Goal: Task Accomplishment & Management: Manage account settings

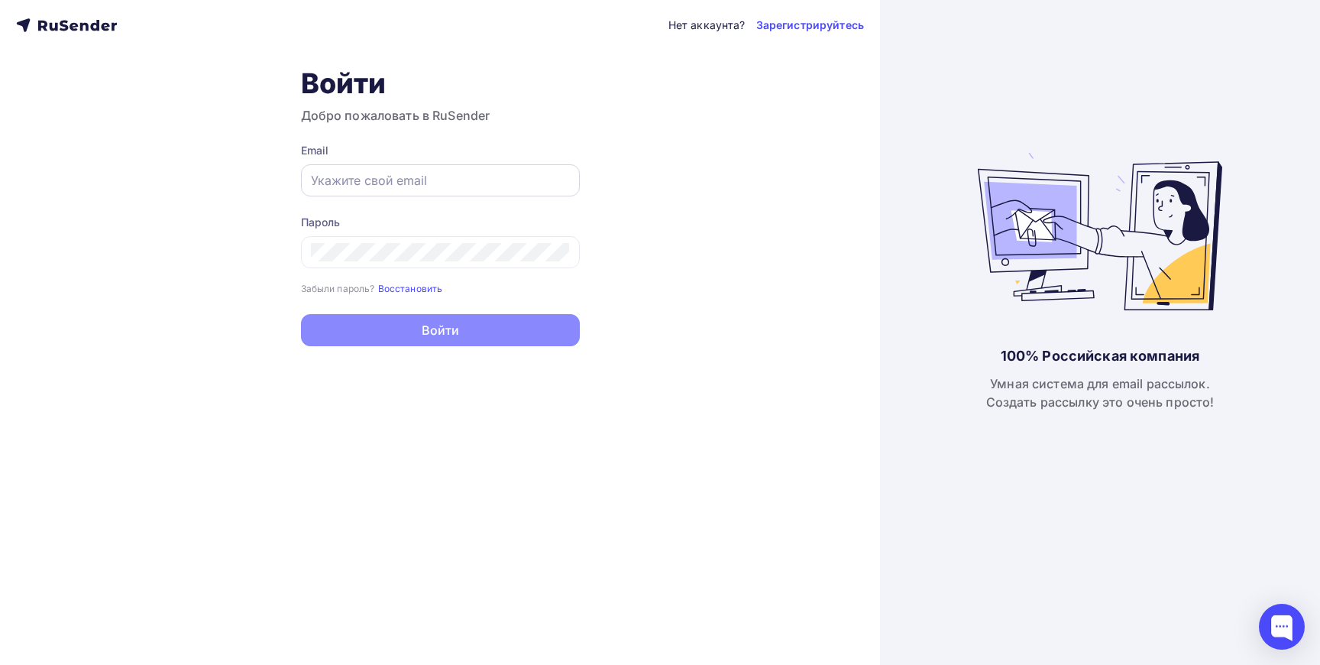
click at [400, 178] on input "text" at bounding box center [440, 180] width 259 height 18
type input "[EMAIL_ADDRESS][DOMAIN_NAME]"
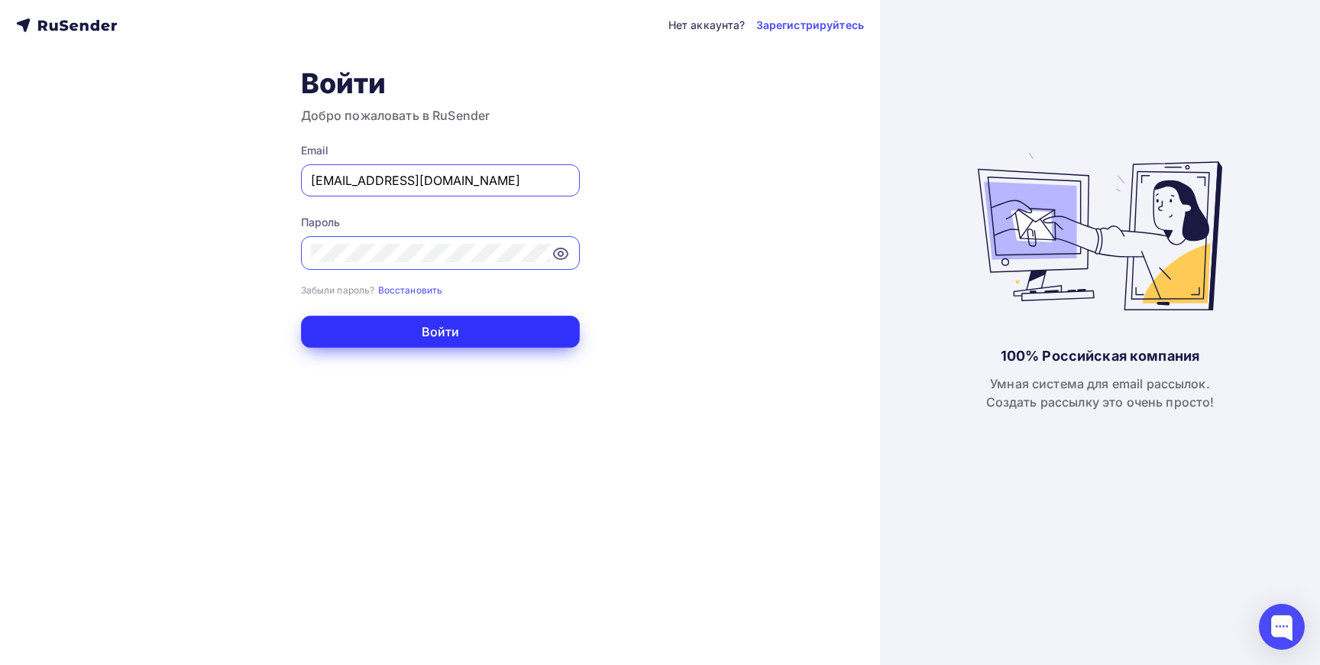
click at [447, 326] on button "Войти" at bounding box center [440, 332] width 279 height 32
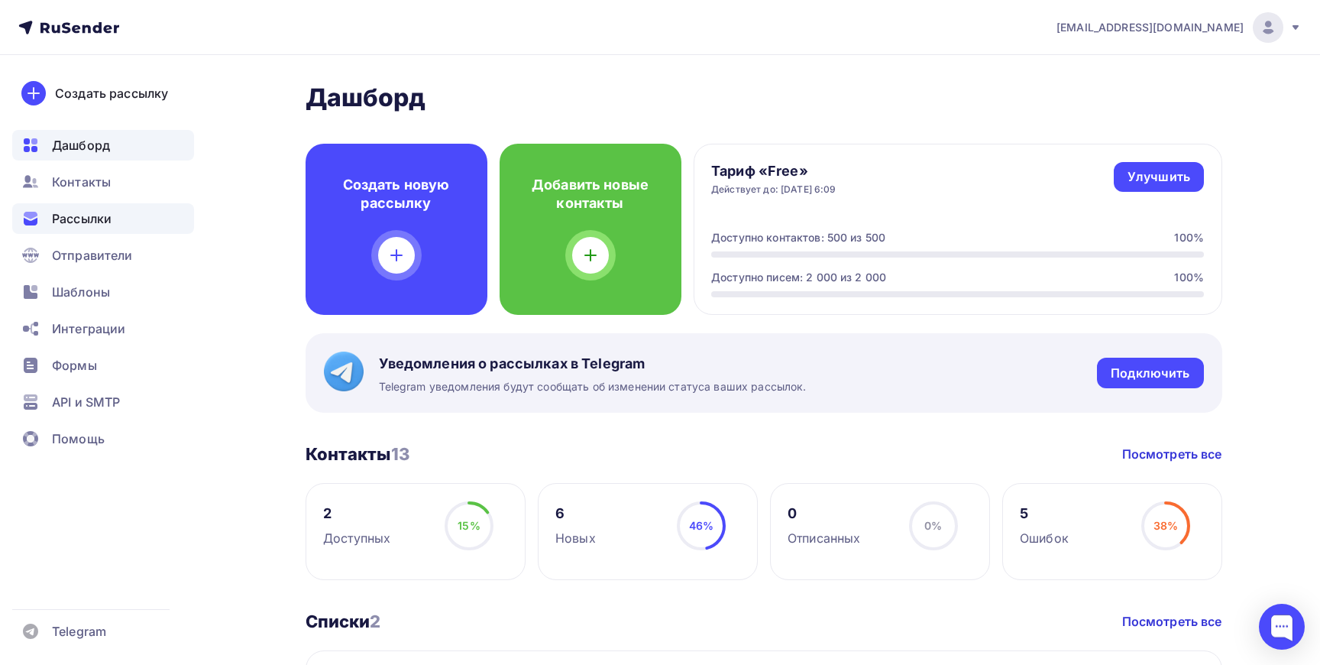
click at [78, 224] on span "Рассылки" at bounding box center [82, 218] width 60 height 18
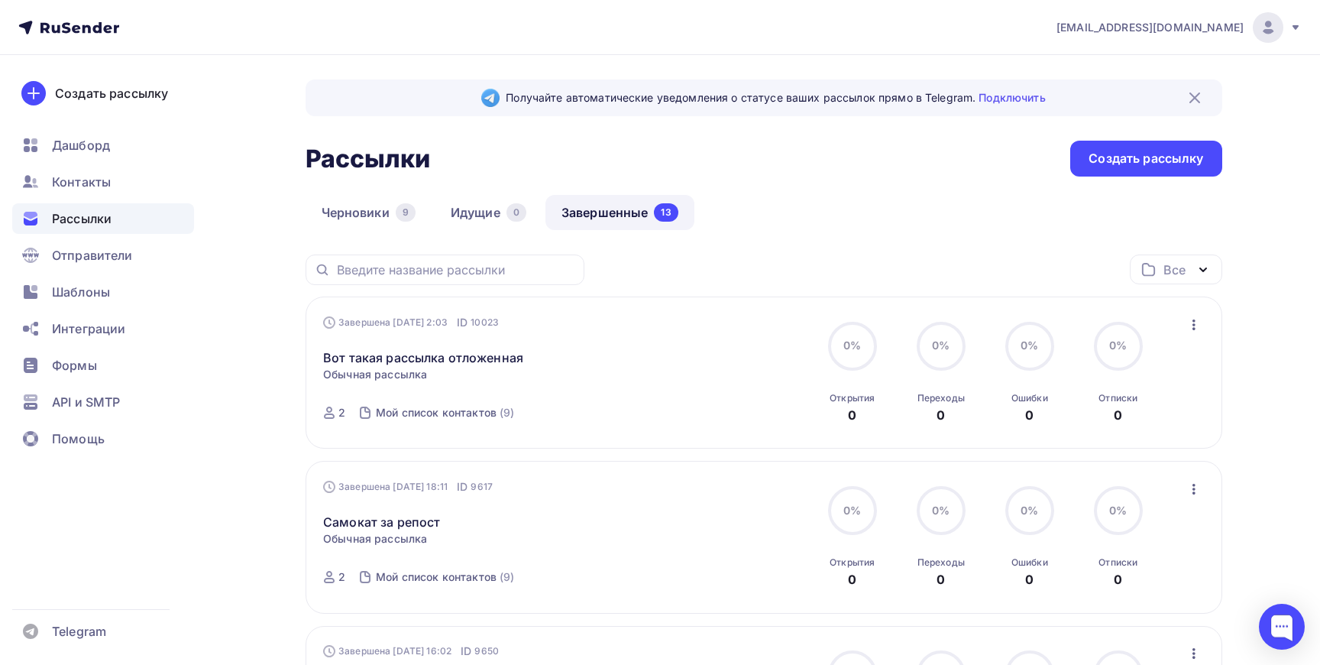
click at [1181, 276] on div "Все" at bounding box center [1174, 270] width 21 height 18
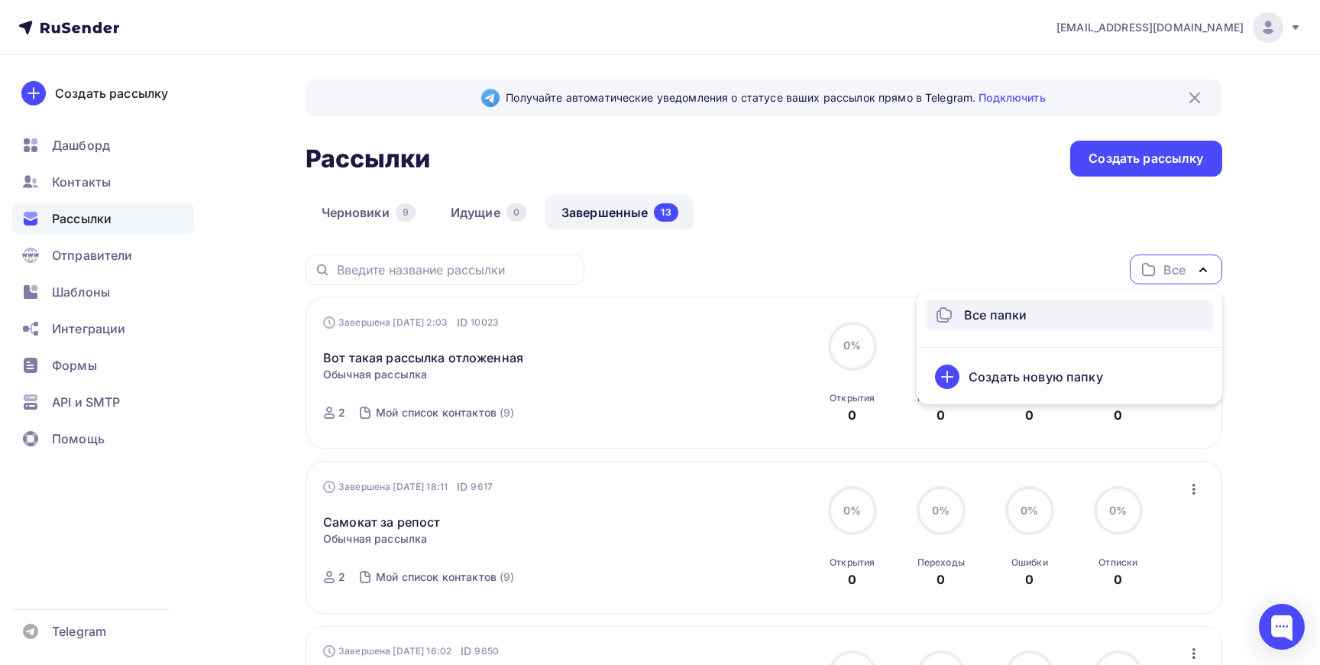
click at [959, 313] on div "Все папки" at bounding box center [1049, 315] width 229 height 18
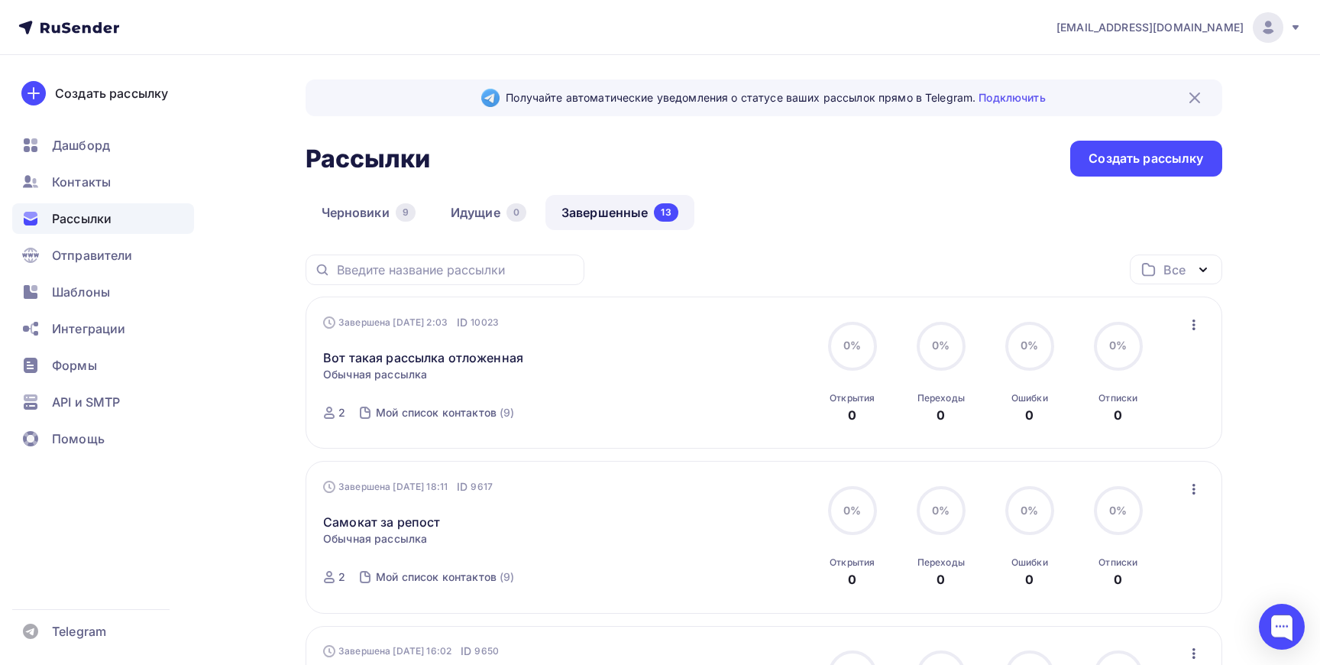
click at [1155, 273] on icon "button" at bounding box center [1149, 270] width 18 height 18
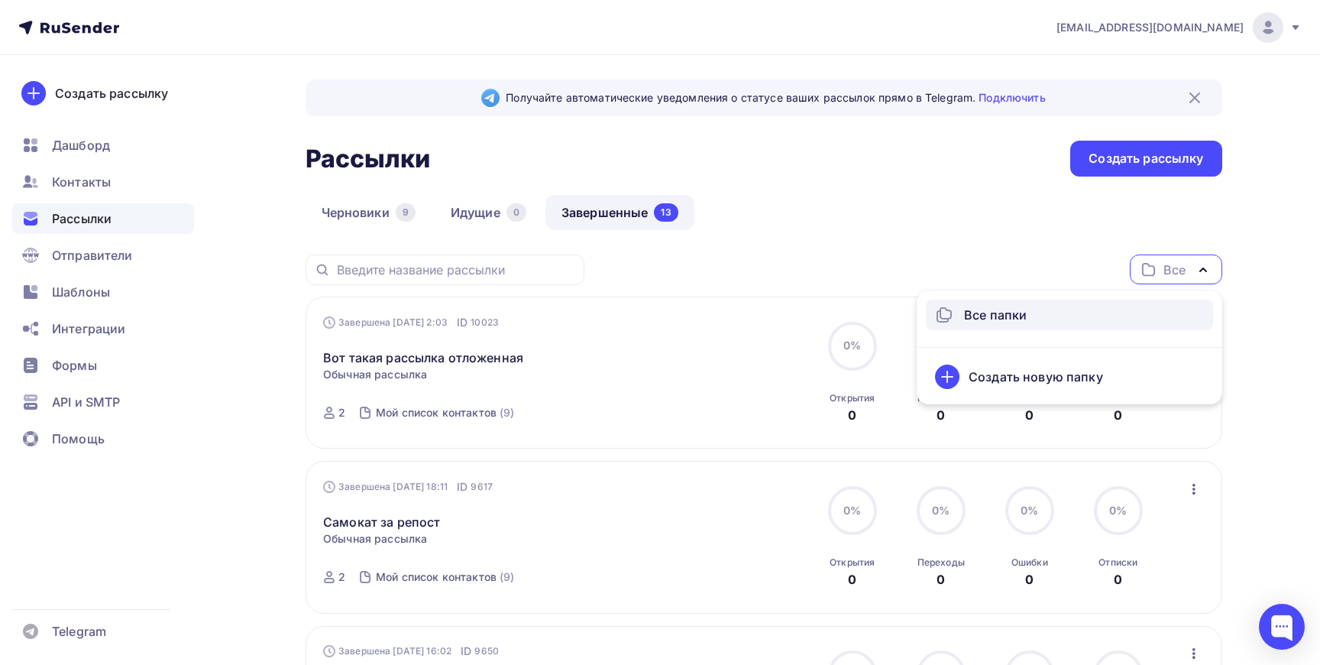
click at [918, 241] on div "Черновики 9 Идущие 0 Завершенные 13" at bounding box center [764, 225] width 917 height 60
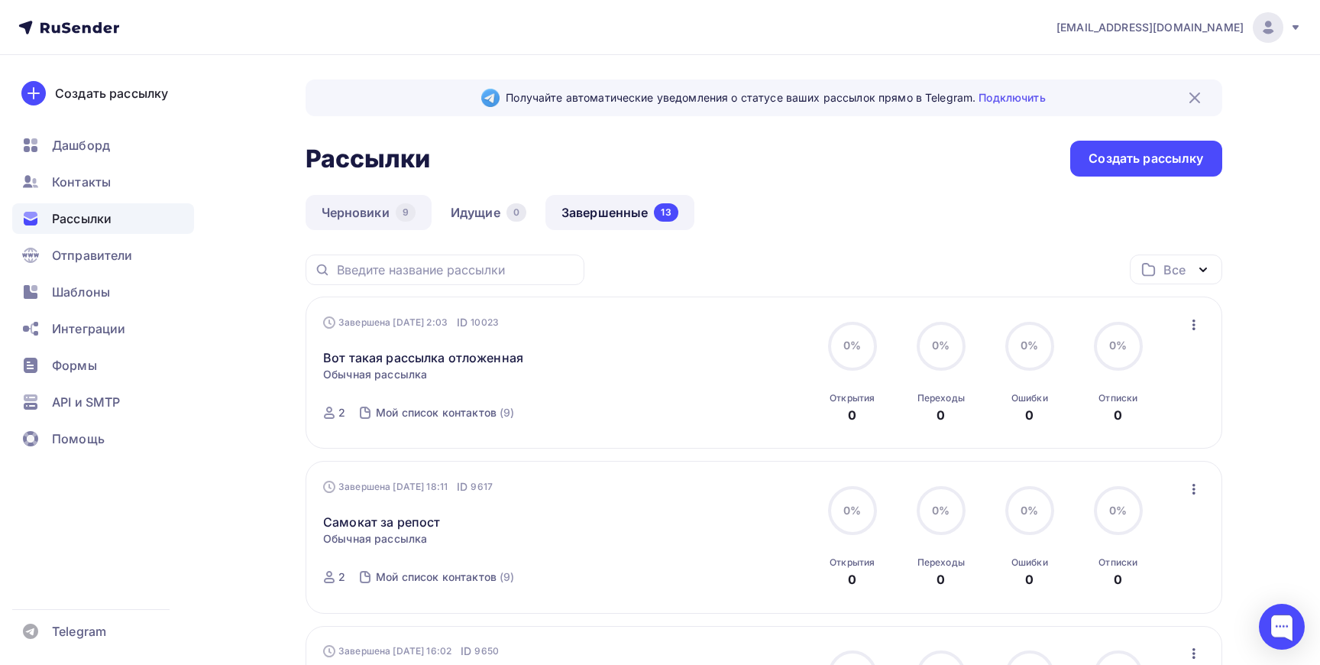
click at [370, 221] on link "Черновики 9" at bounding box center [369, 212] width 126 height 35
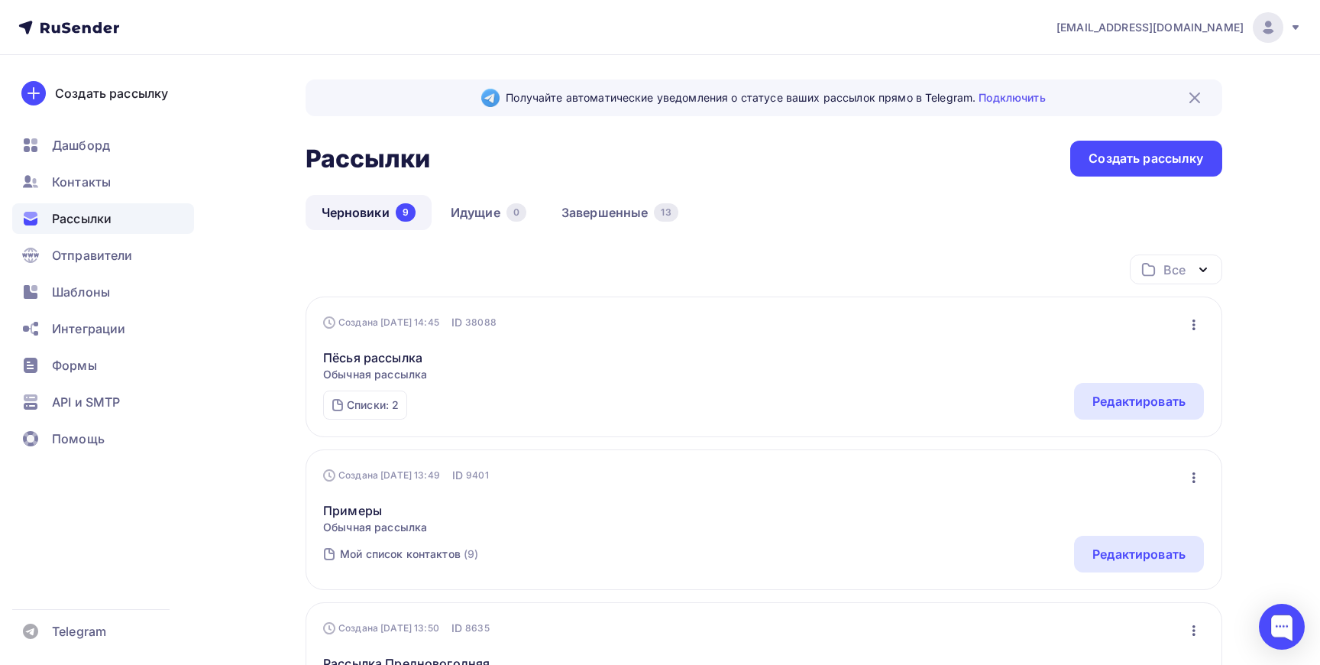
click at [1170, 275] on div "Все" at bounding box center [1174, 270] width 21 height 18
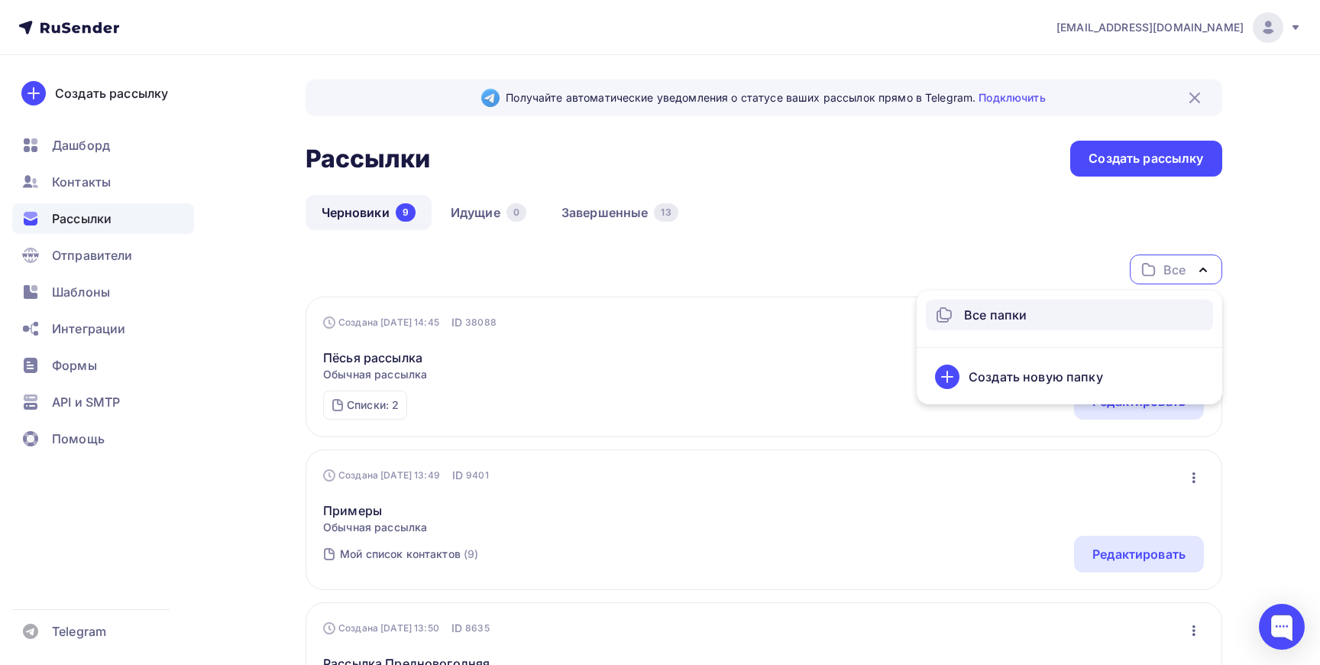
click at [807, 255] on div "Все Все папки Создать новую папку" at bounding box center [764, 275] width 917 height 42
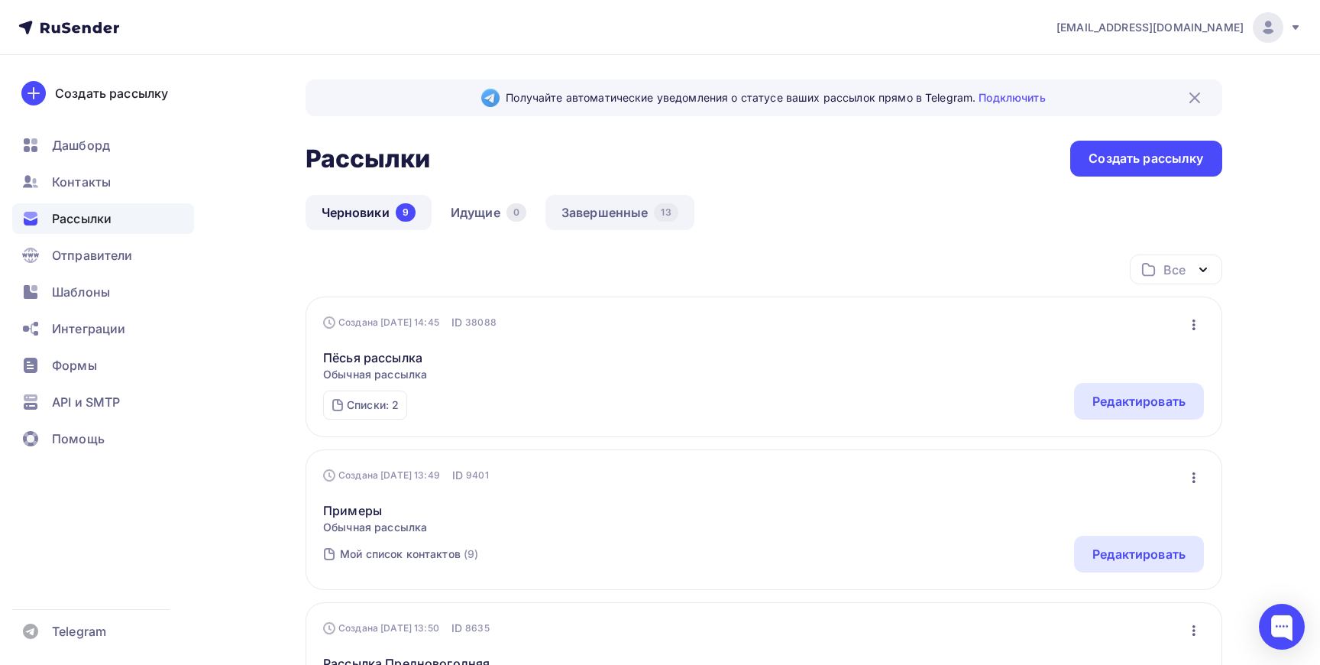
click at [611, 206] on link "Завершенные 13" at bounding box center [620, 212] width 149 height 35
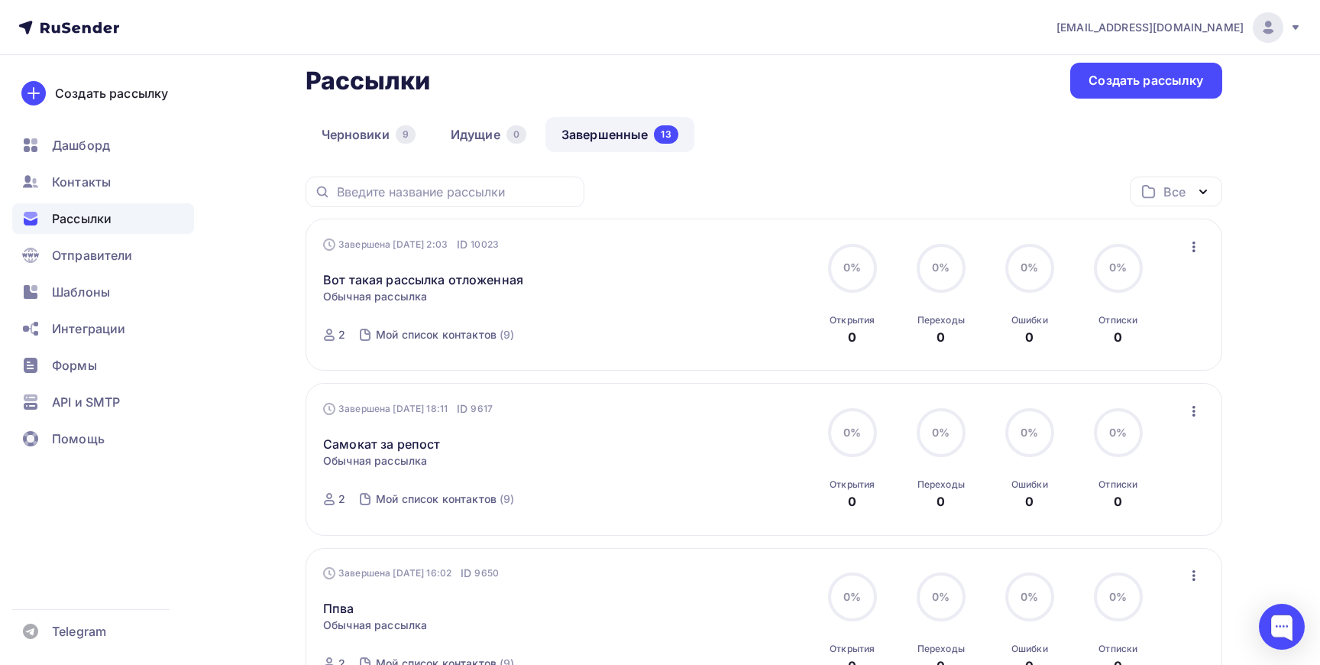
scroll to position [28, 0]
